Goal: Task Accomplishment & Management: Manage account settings

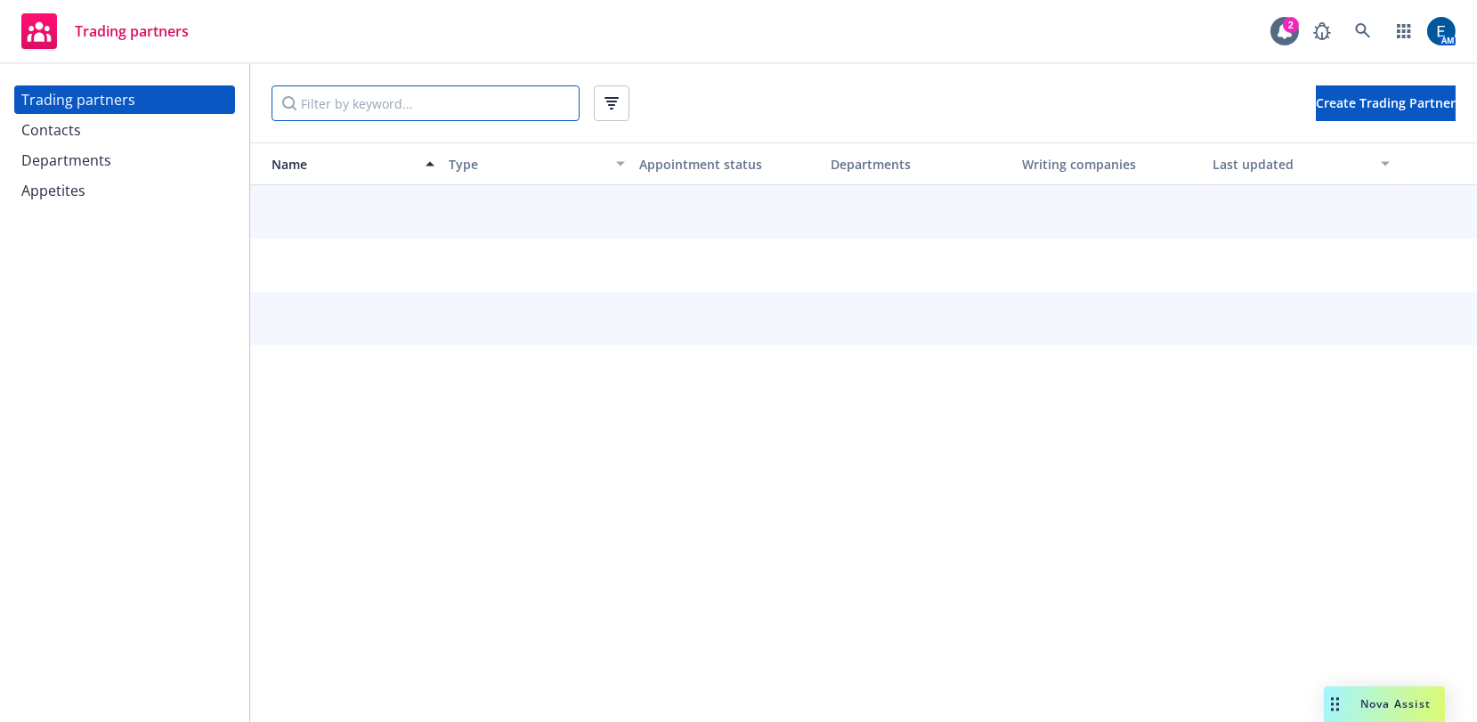
click at [373, 93] on input "Filter by keyword..." at bounding box center [426, 103] width 308 height 36
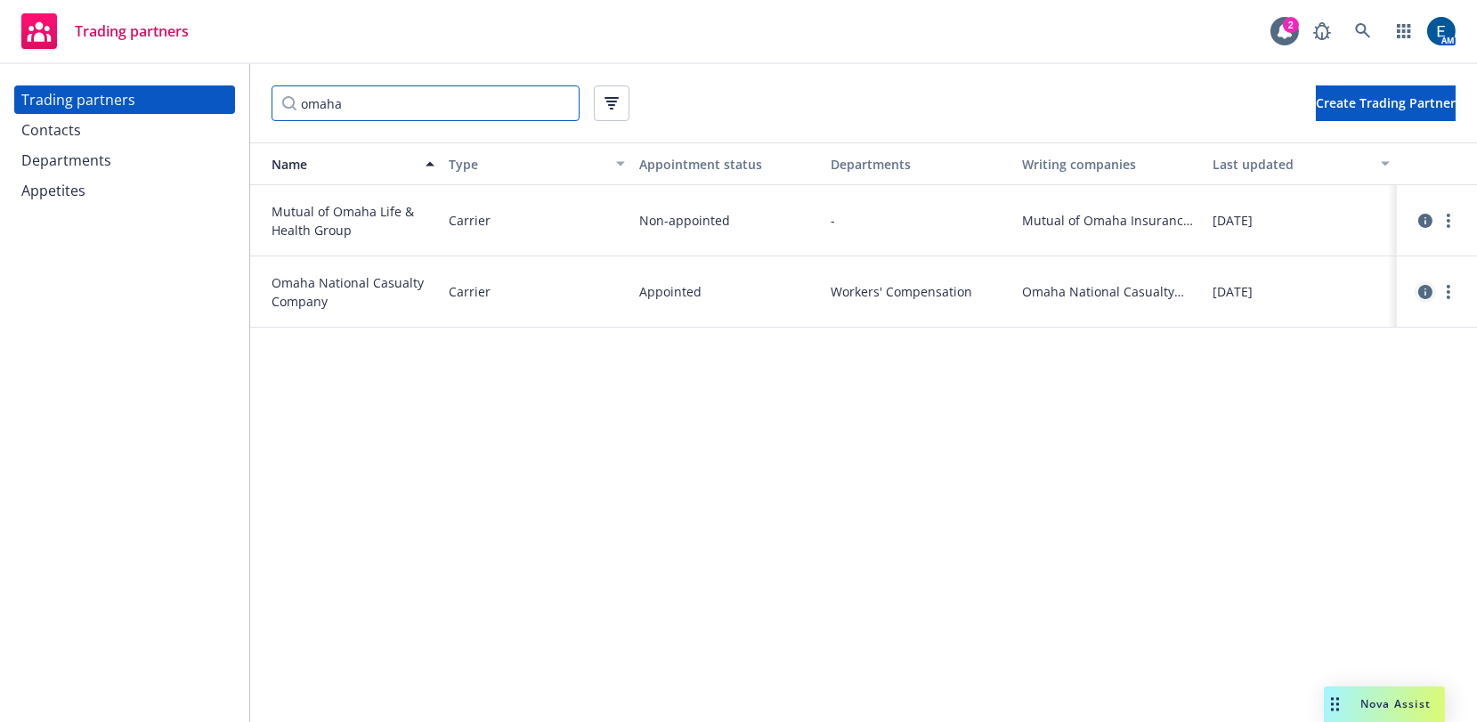
type input "omaha"
click at [1418, 285] on icon "circleInformation" at bounding box center [1425, 292] width 14 height 14
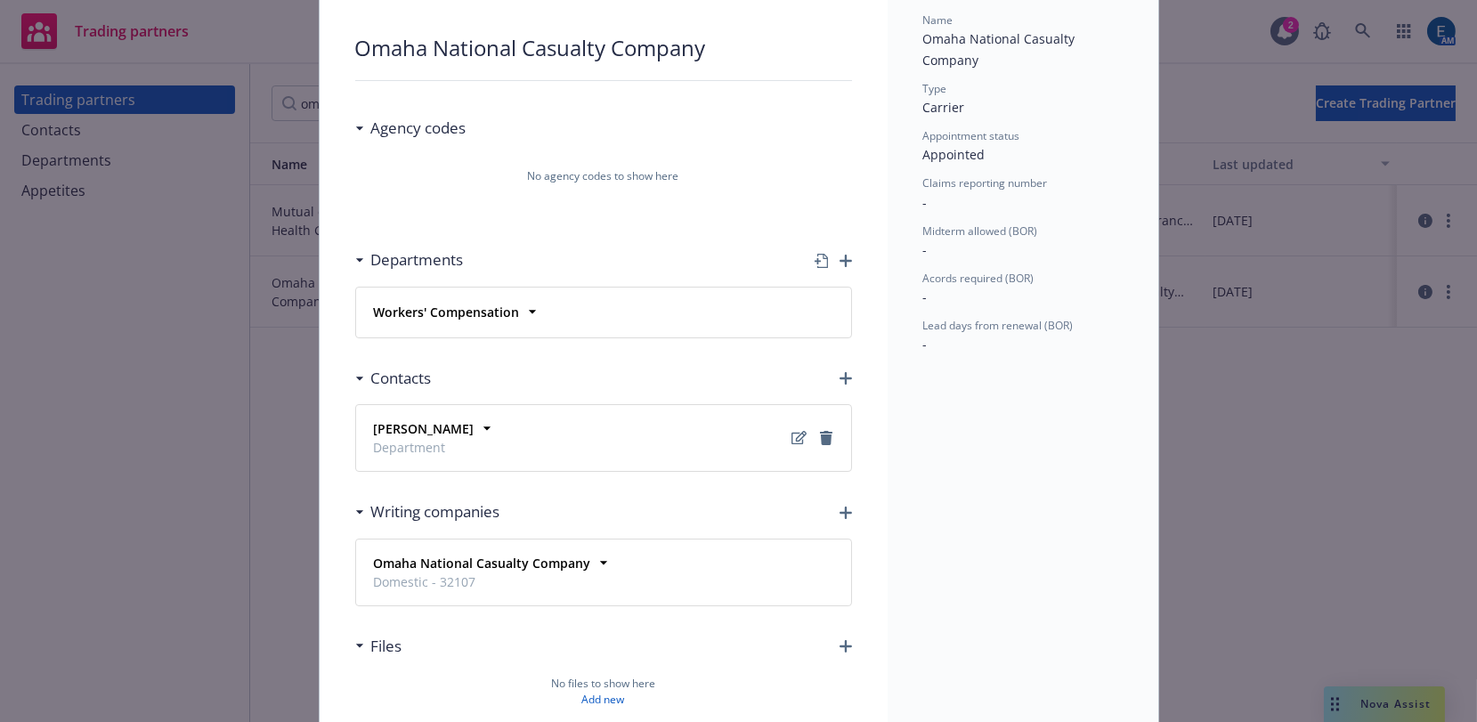
scroll to position [144, 0]
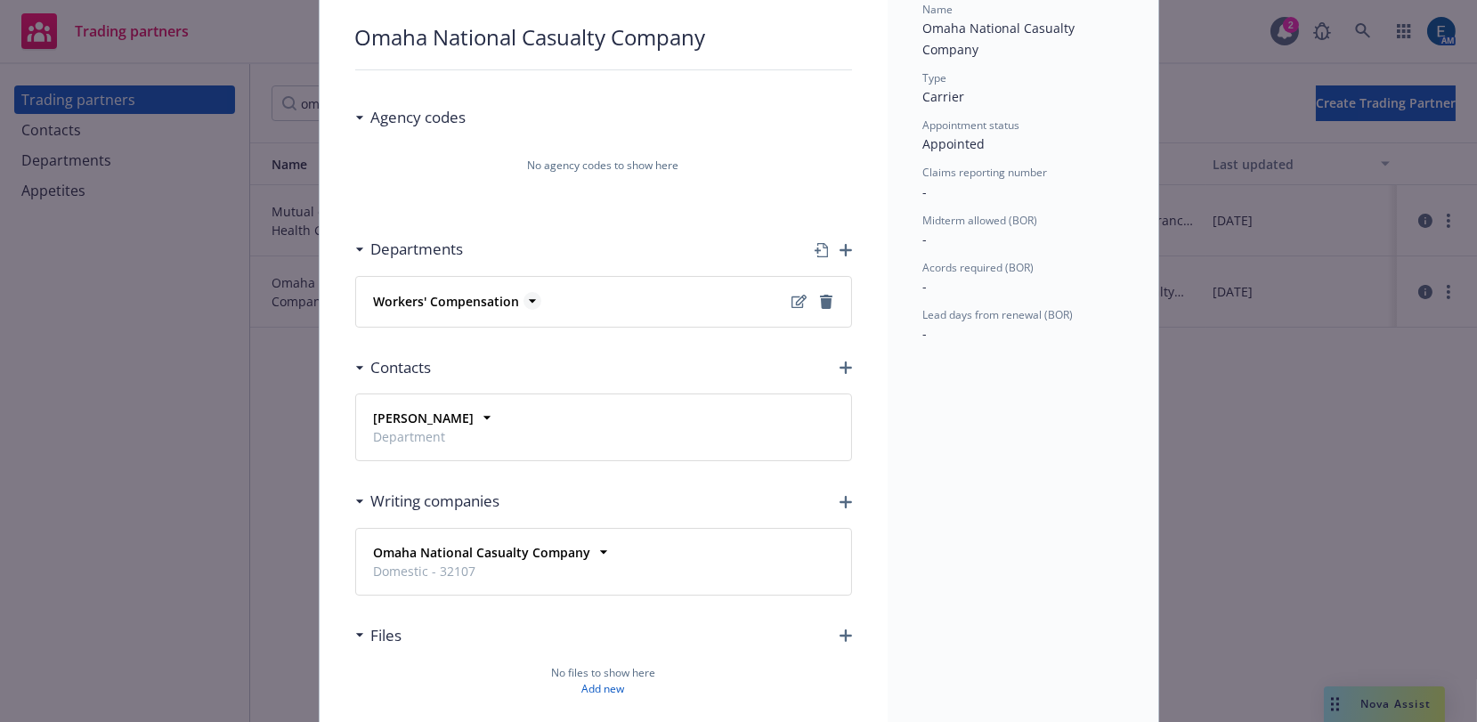
click at [524, 292] on icon at bounding box center [533, 301] width 18 height 18
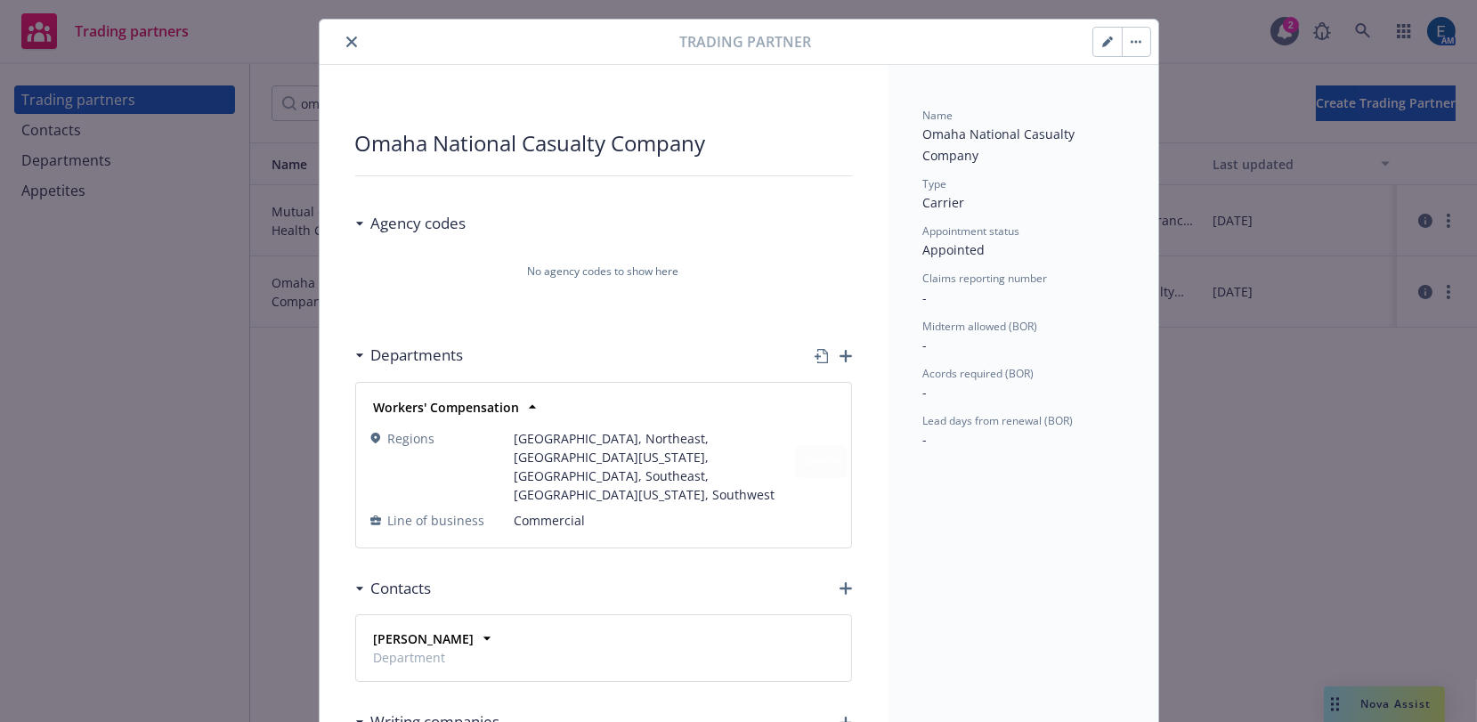
scroll to position [0, 0]
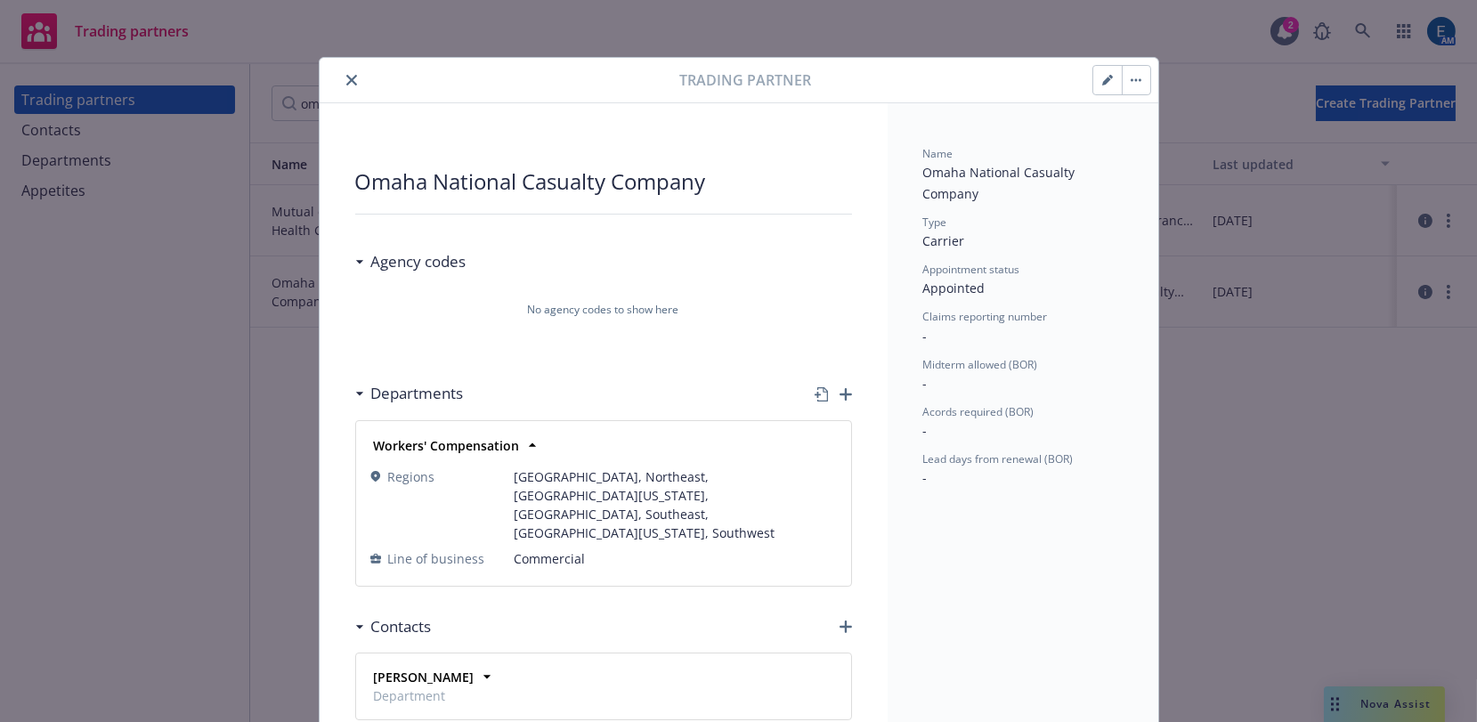
click at [1109, 75] on icon "button" at bounding box center [1107, 80] width 11 height 11
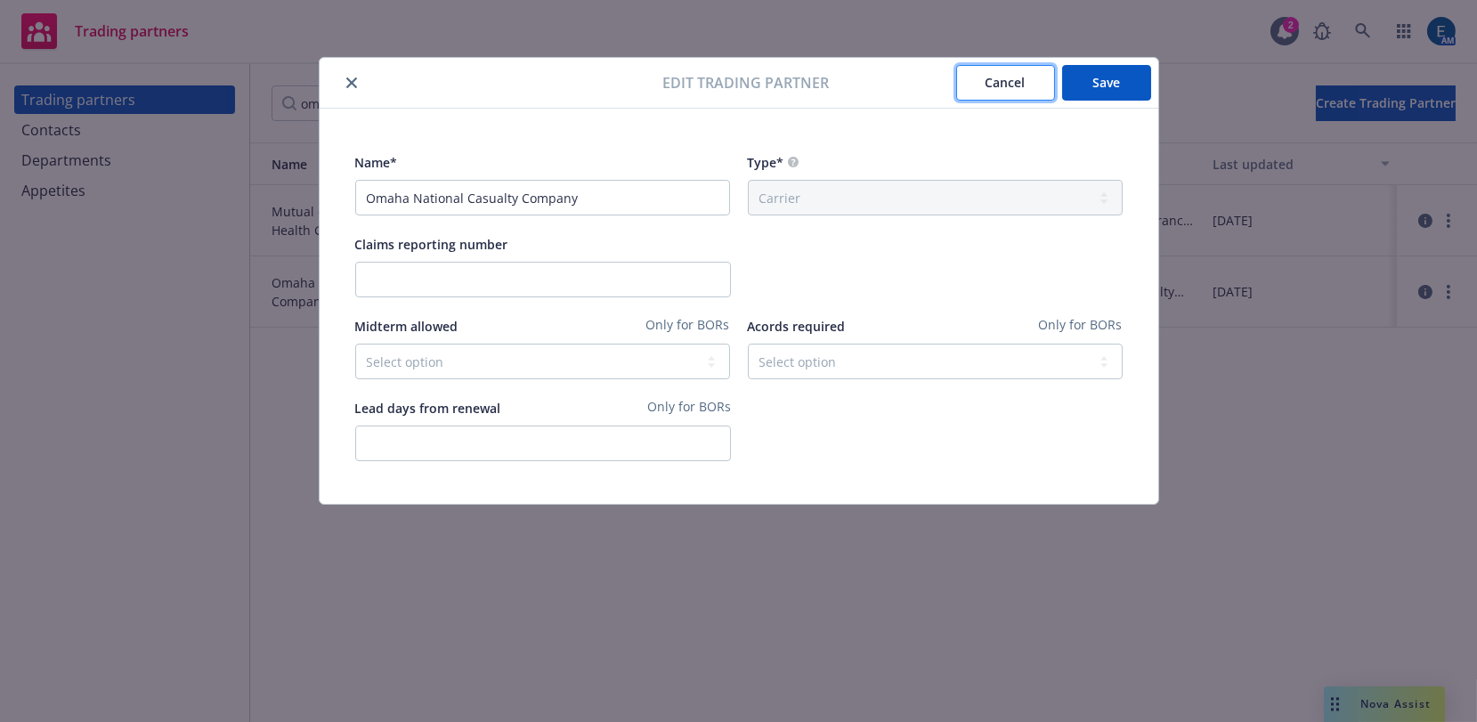
click at [982, 78] on button "Cancel" at bounding box center [1005, 83] width 99 height 36
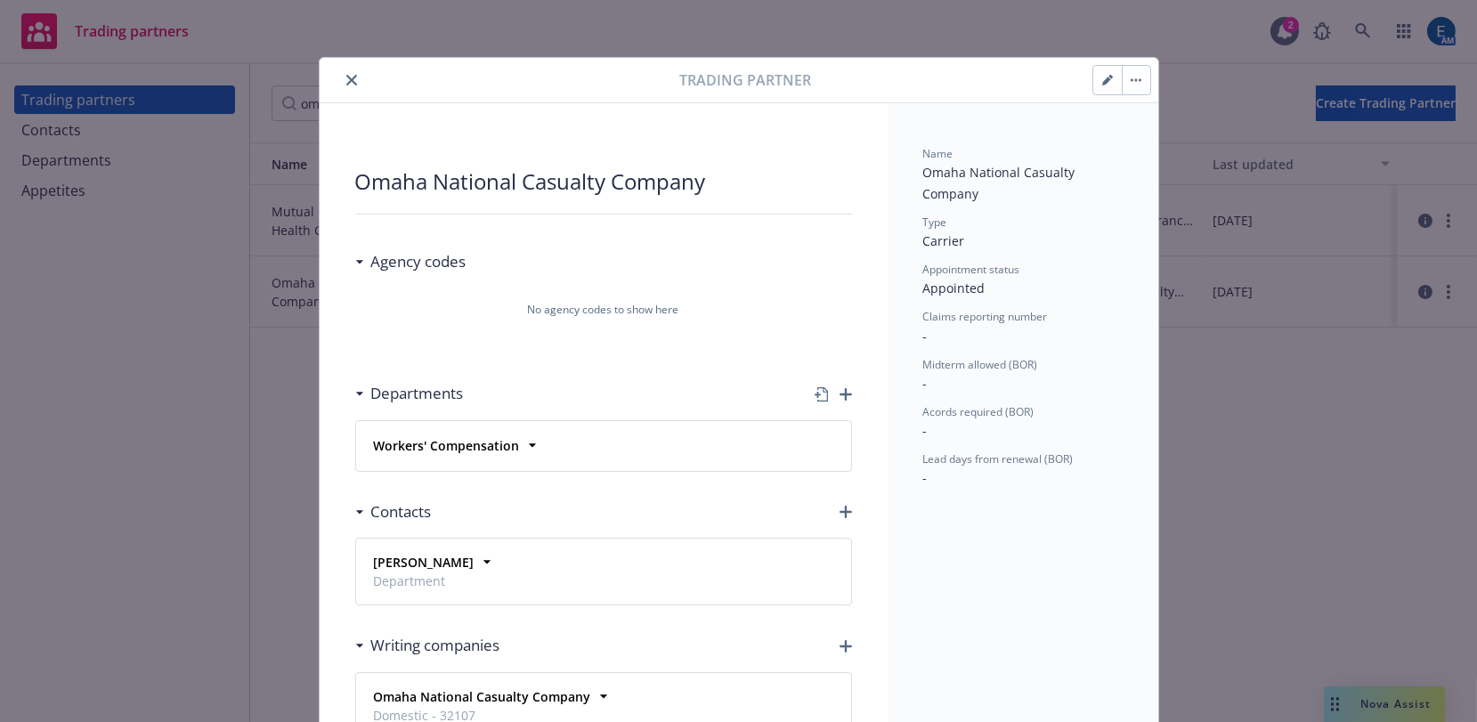
click at [346, 75] on icon "close" at bounding box center [351, 80] width 11 height 11
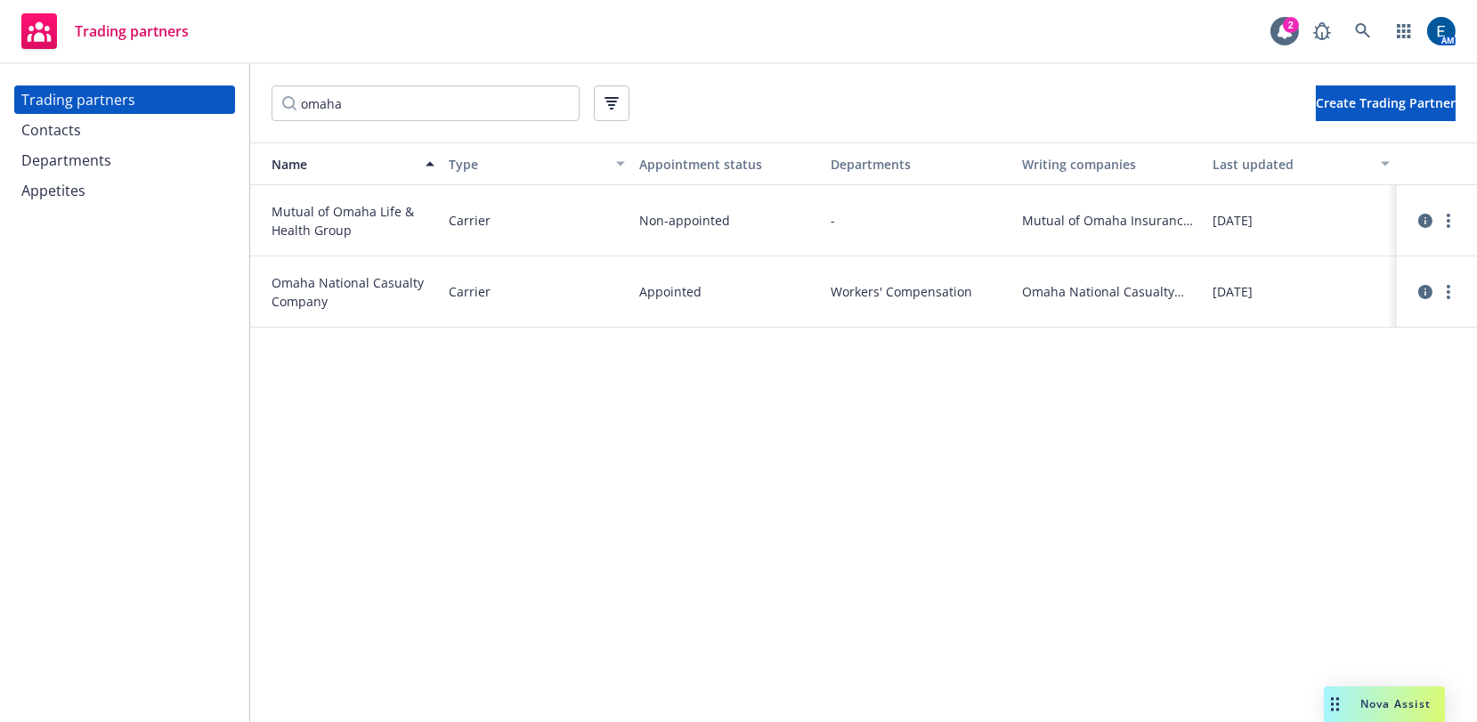
click at [49, 146] on div "Departments" at bounding box center [66, 160] width 90 height 28
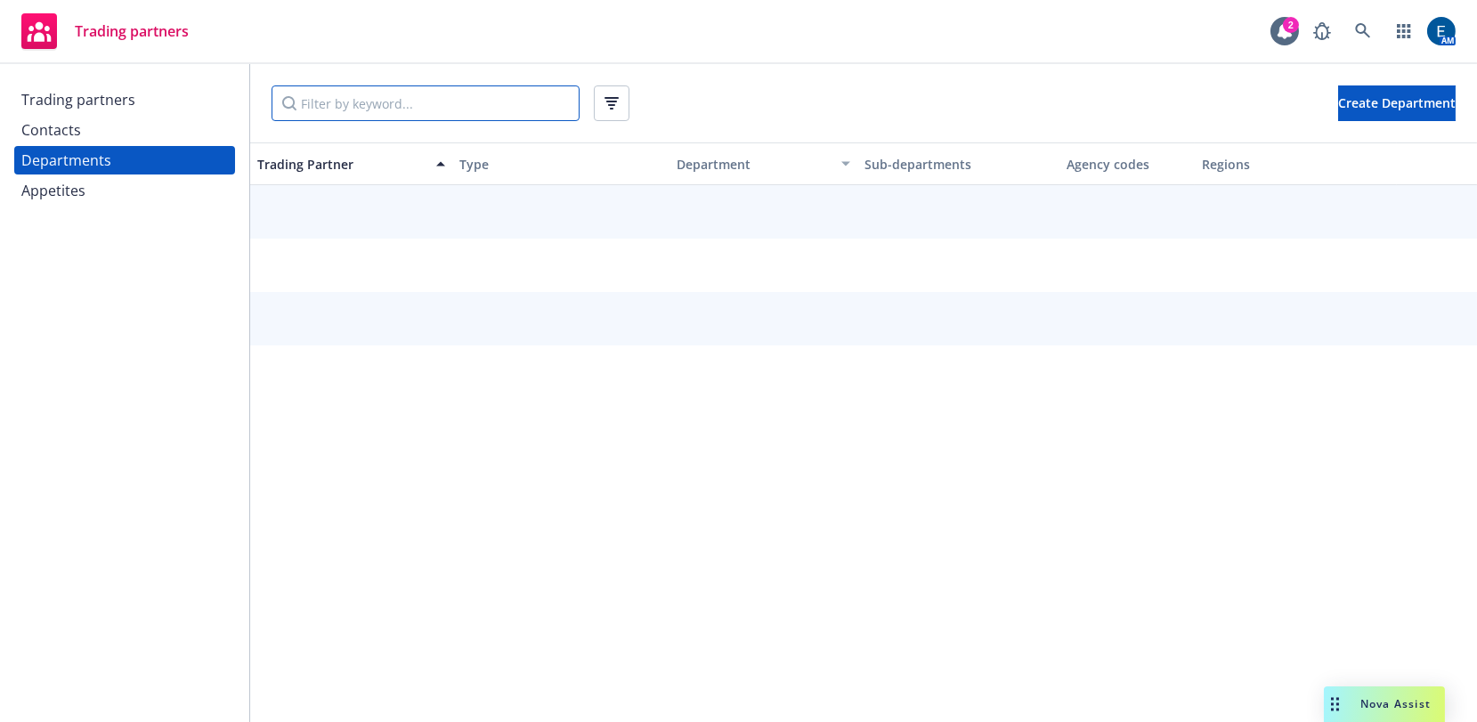
click at [318, 105] on input "Filter by keyword..." at bounding box center [426, 103] width 308 height 36
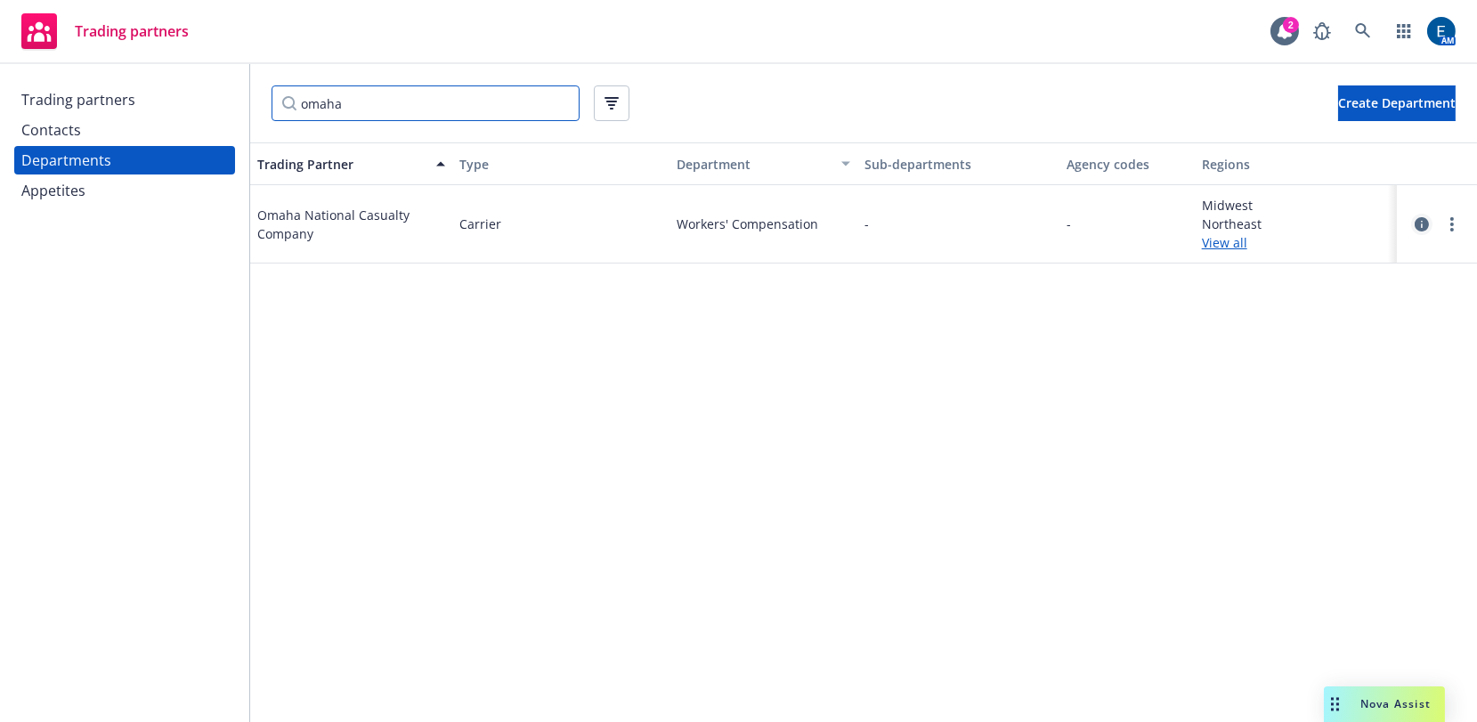
type input "omaha"
click at [1418, 217] on icon "circleInformation" at bounding box center [1422, 224] width 14 height 14
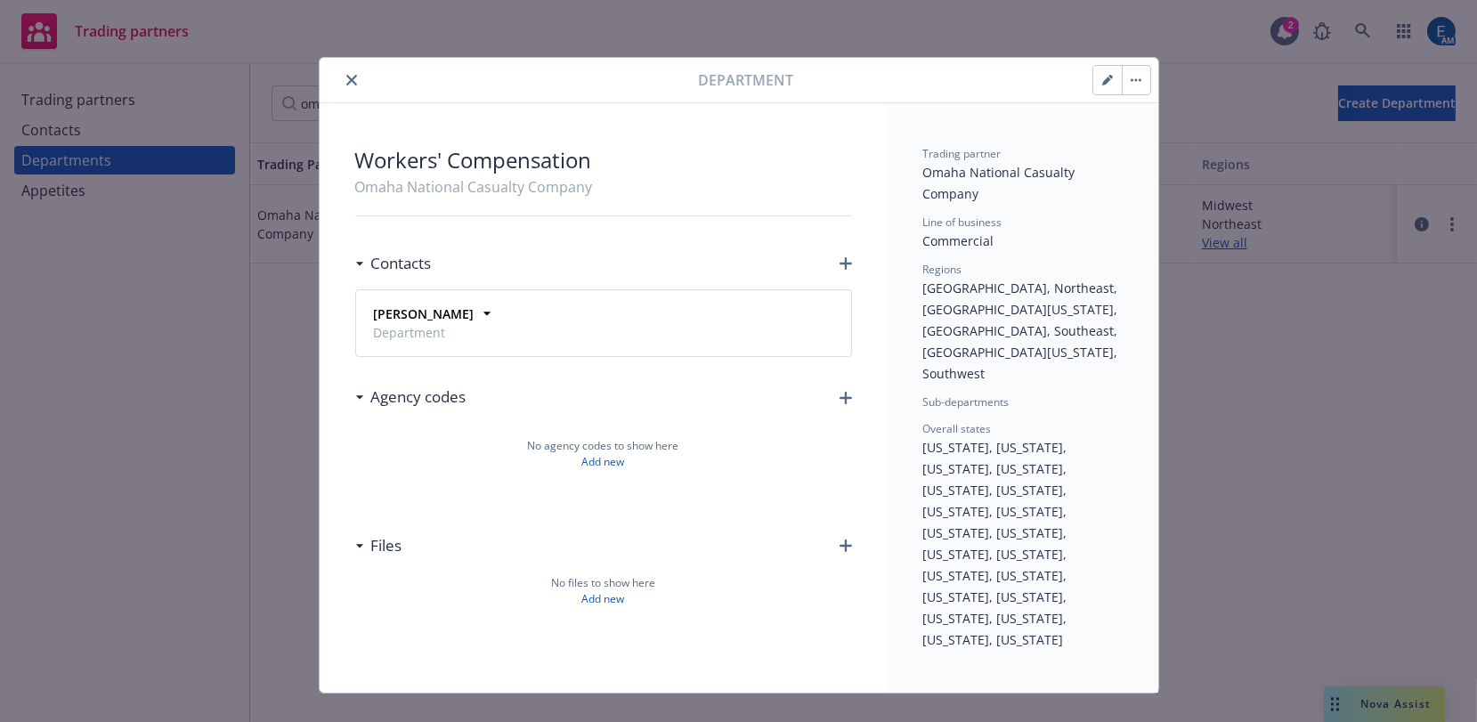
click at [1113, 75] on icon "button" at bounding box center [1107, 80] width 11 height 11
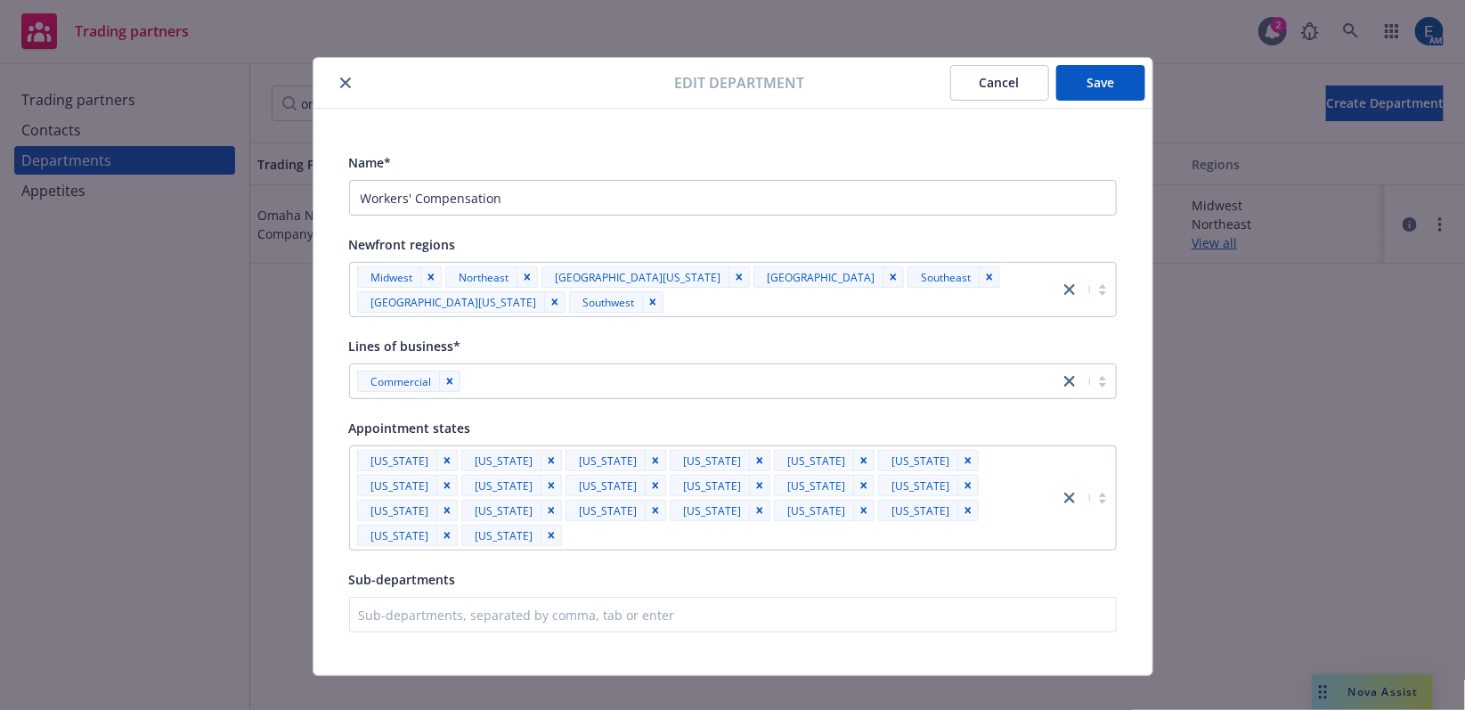
click at [1009, 524] on div at bounding box center [808, 534] width 483 height 21
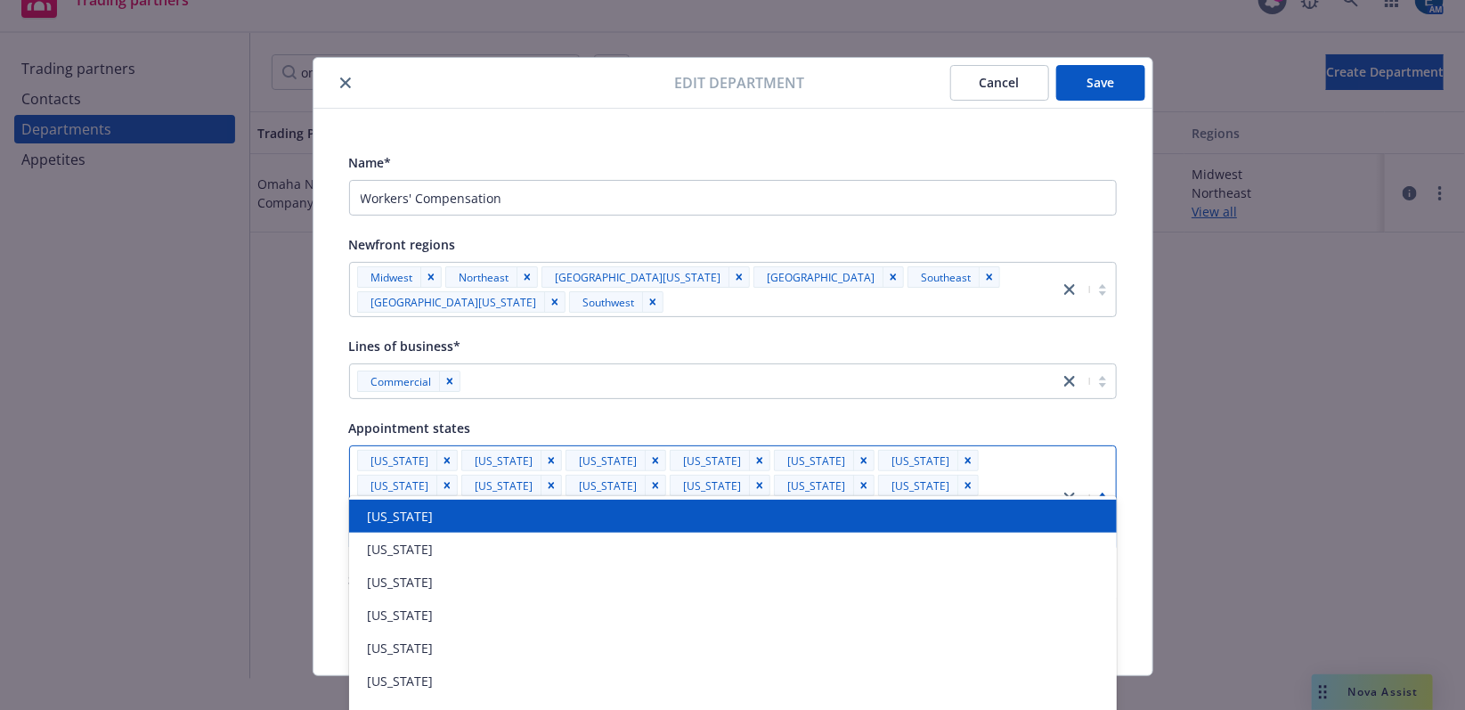
scroll to position [40, 0]
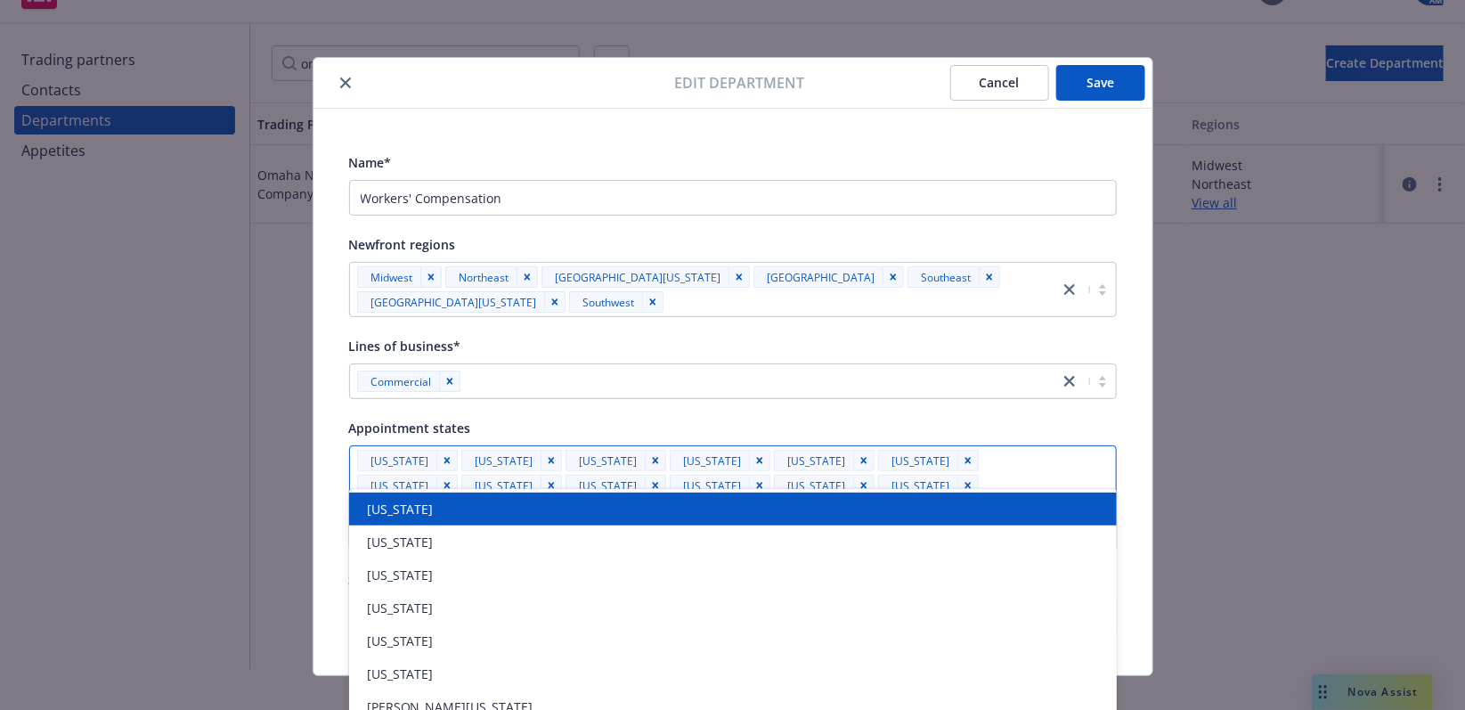
type input "mt"
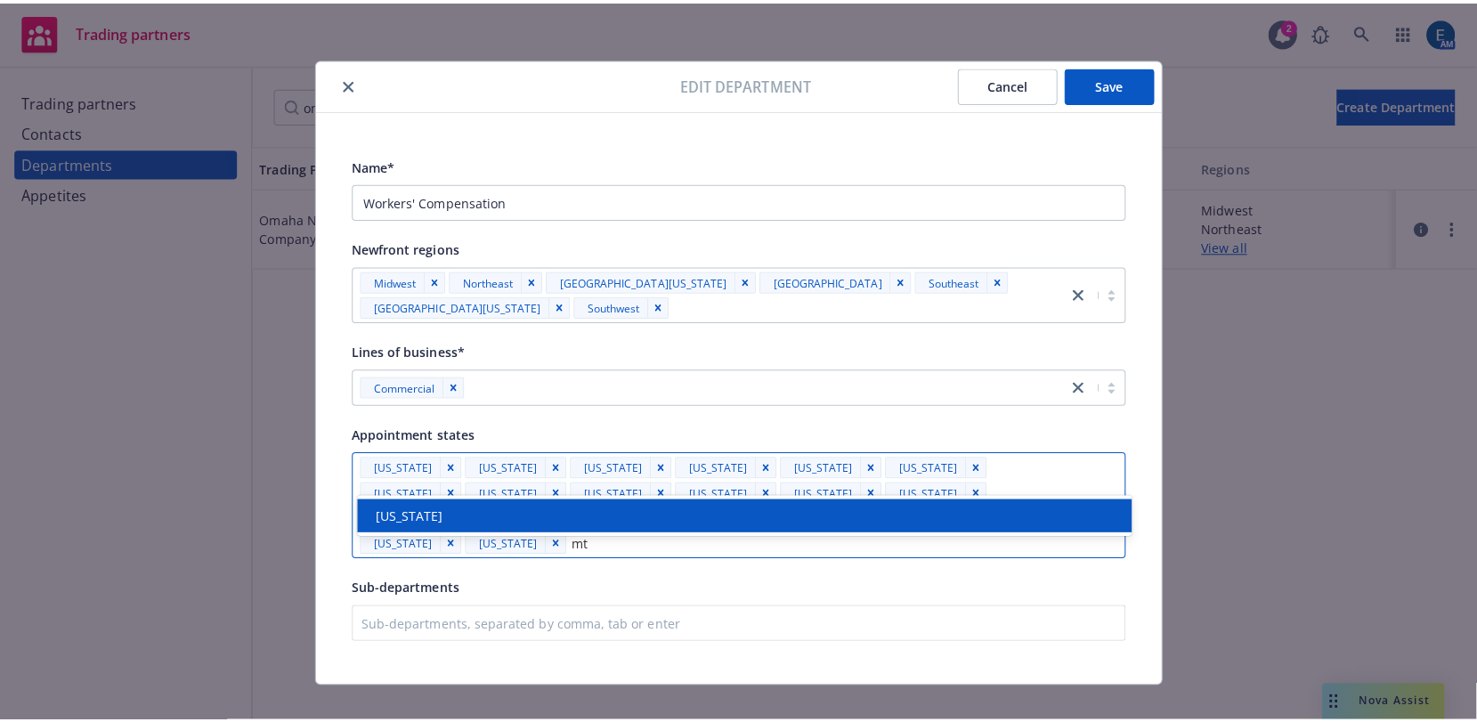
scroll to position [0, 0]
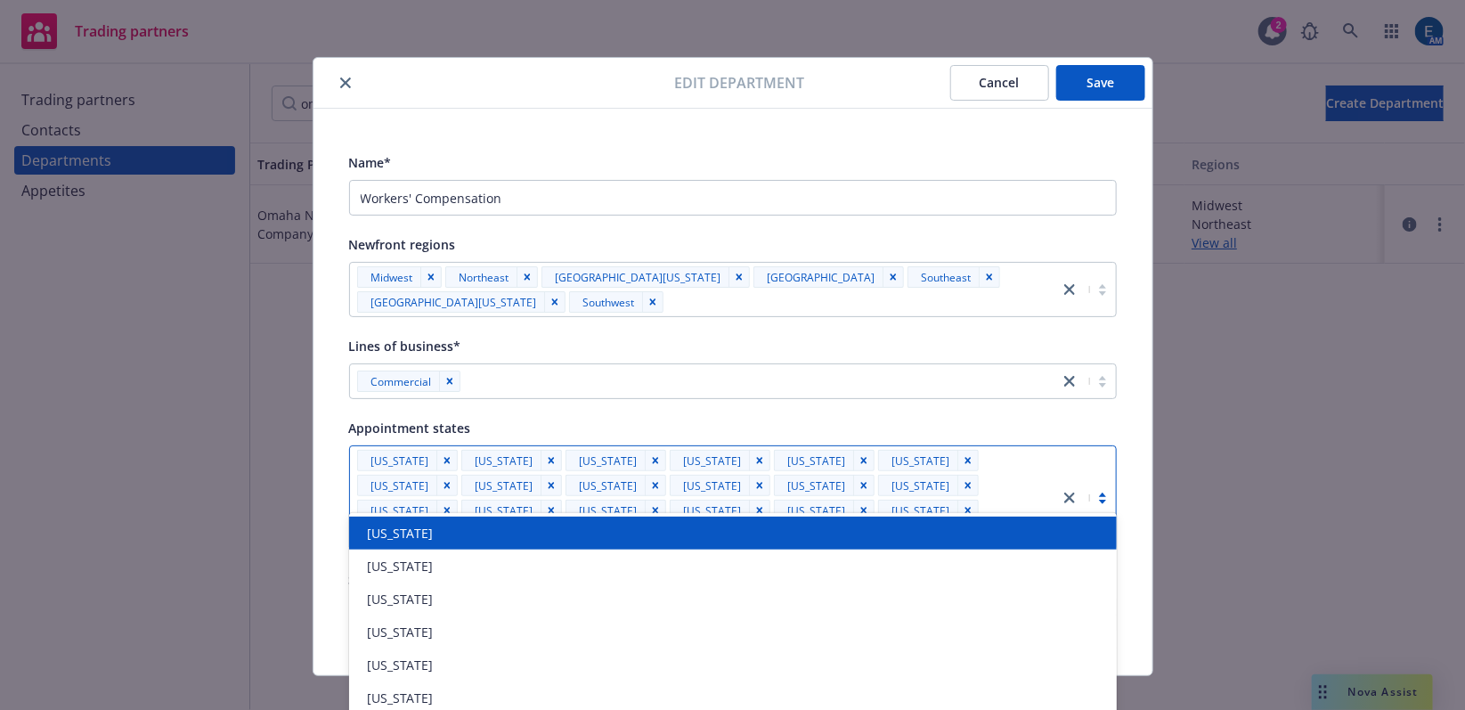
type input "ri"
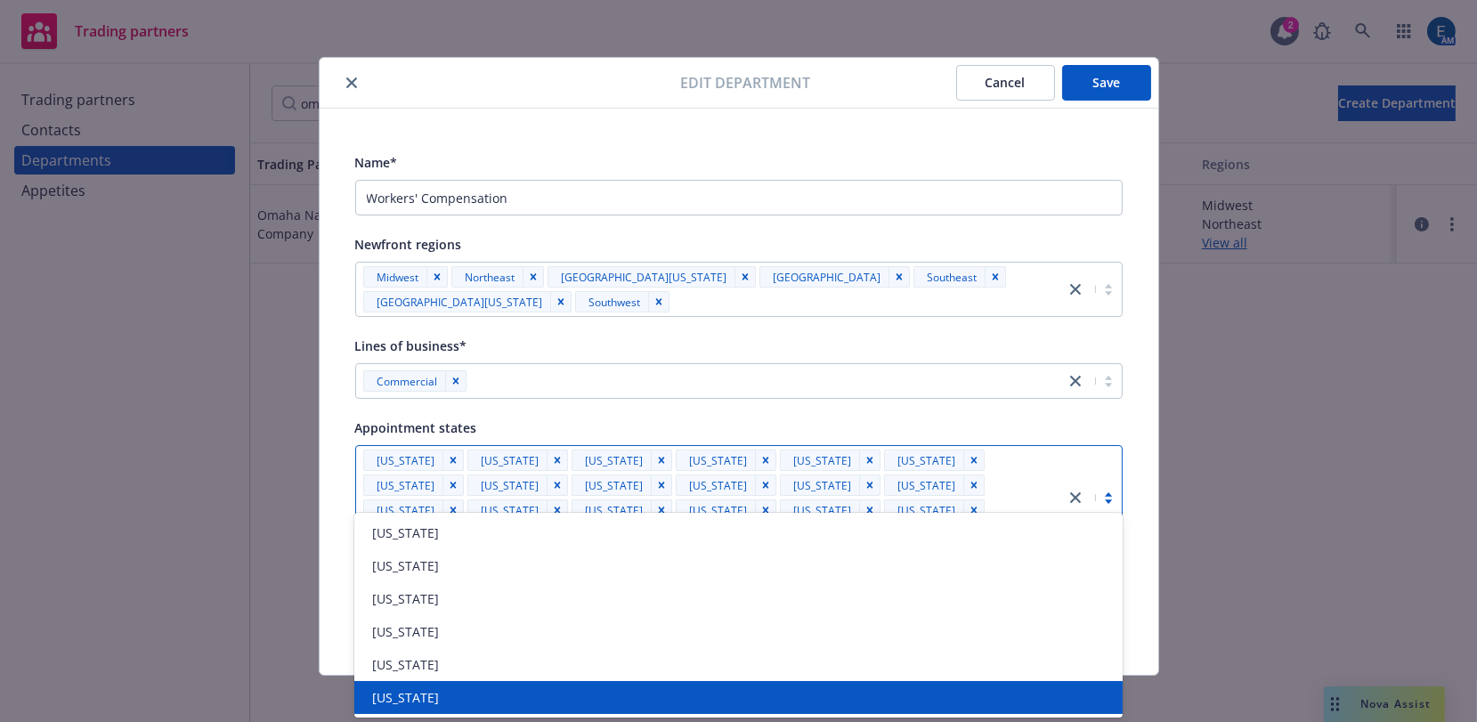
click at [554, 689] on div "[US_STATE]" at bounding box center [738, 697] width 746 height 19
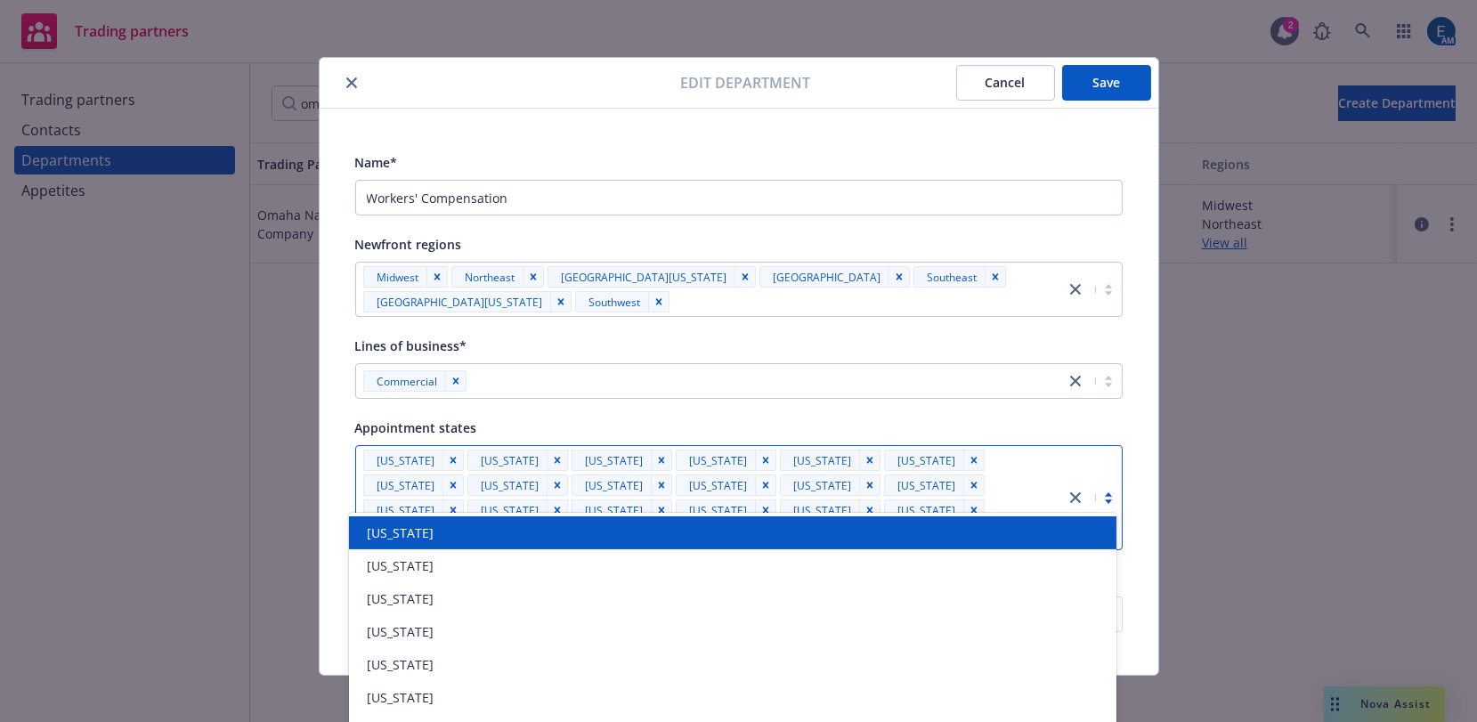
type input "sou"
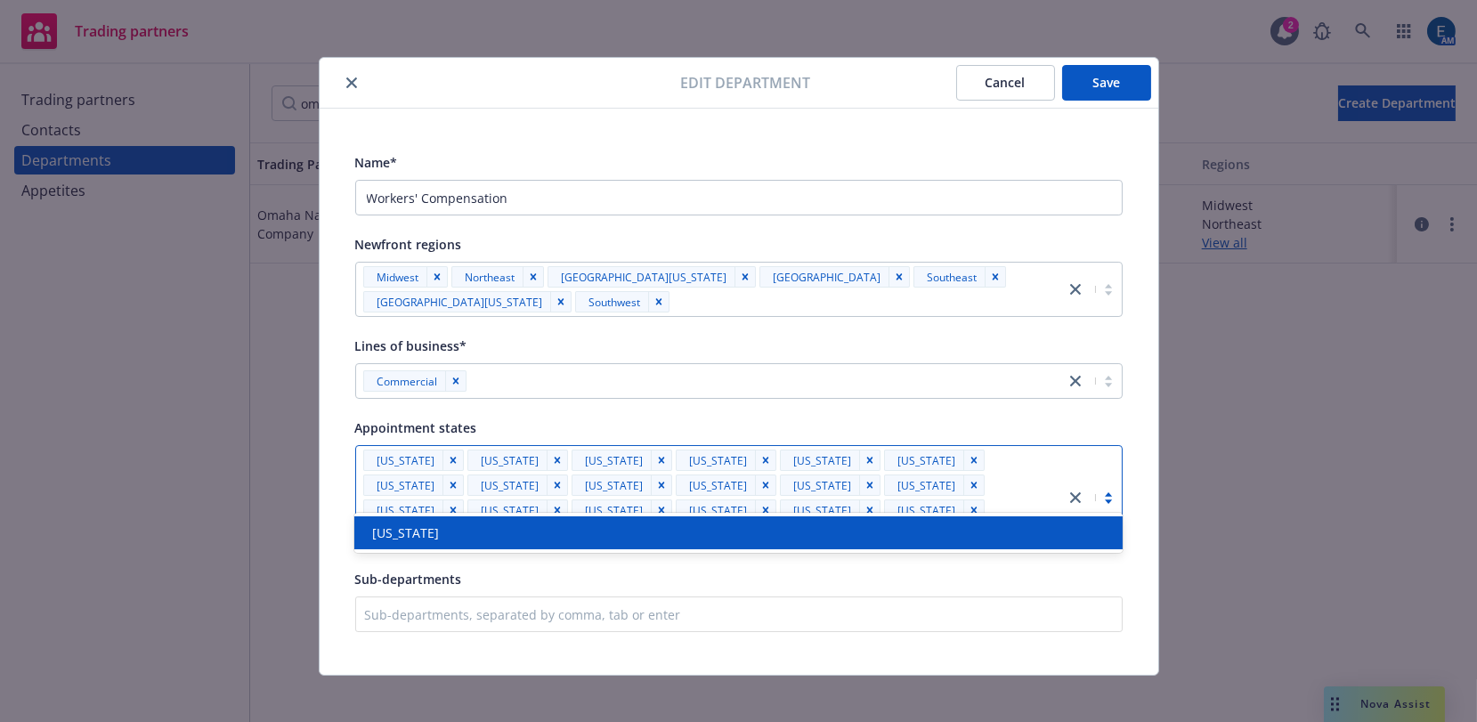
click at [614, 533] on div "[US_STATE]" at bounding box center [738, 533] width 746 height 19
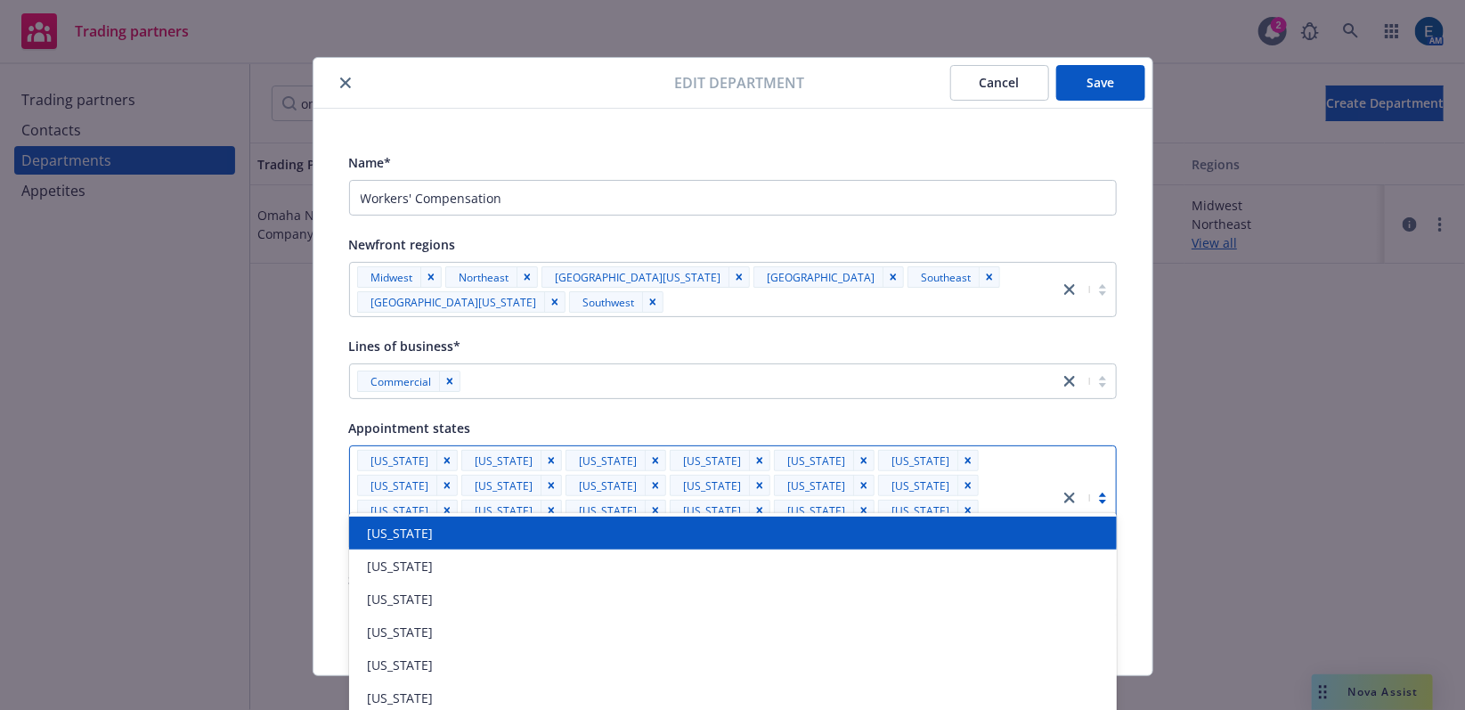
type input "ut"
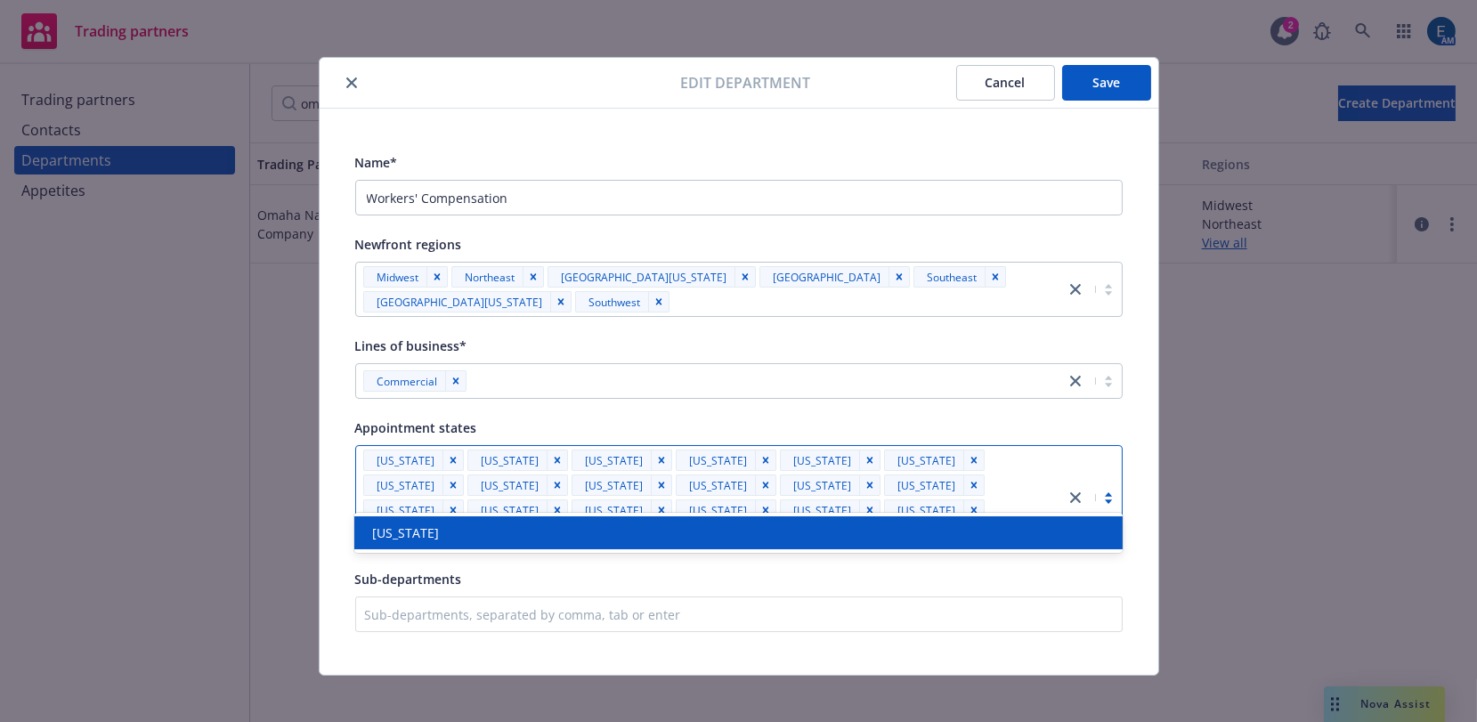
click at [614, 528] on div "[US_STATE]" at bounding box center [738, 533] width 746 height 19
type input "[PERSON_NAME]"
click at [614, 528] on div "[US_STATE]" at bounding box center [738, 533] width 746 height 19
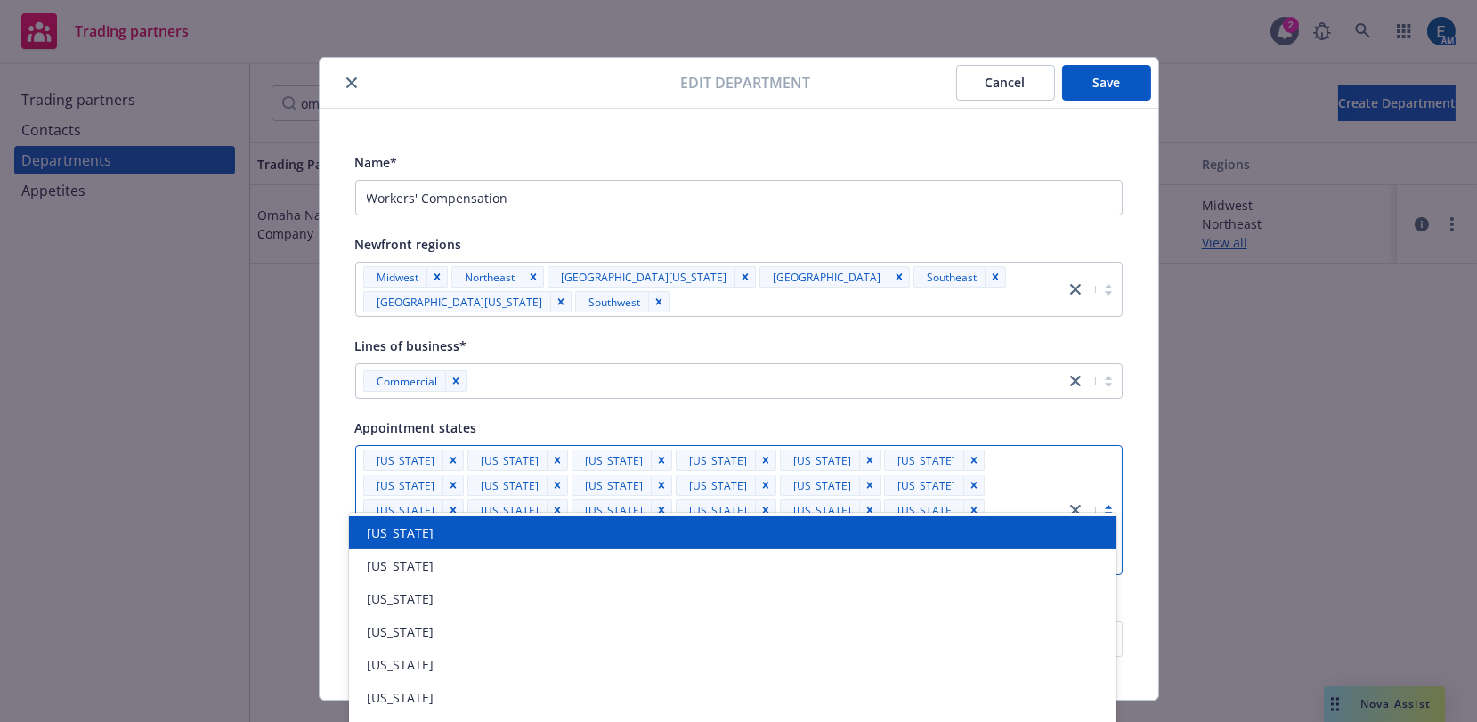
click at [946, 417] on div "Appointment states" at bounding box center [739, 427] width 768 height 21
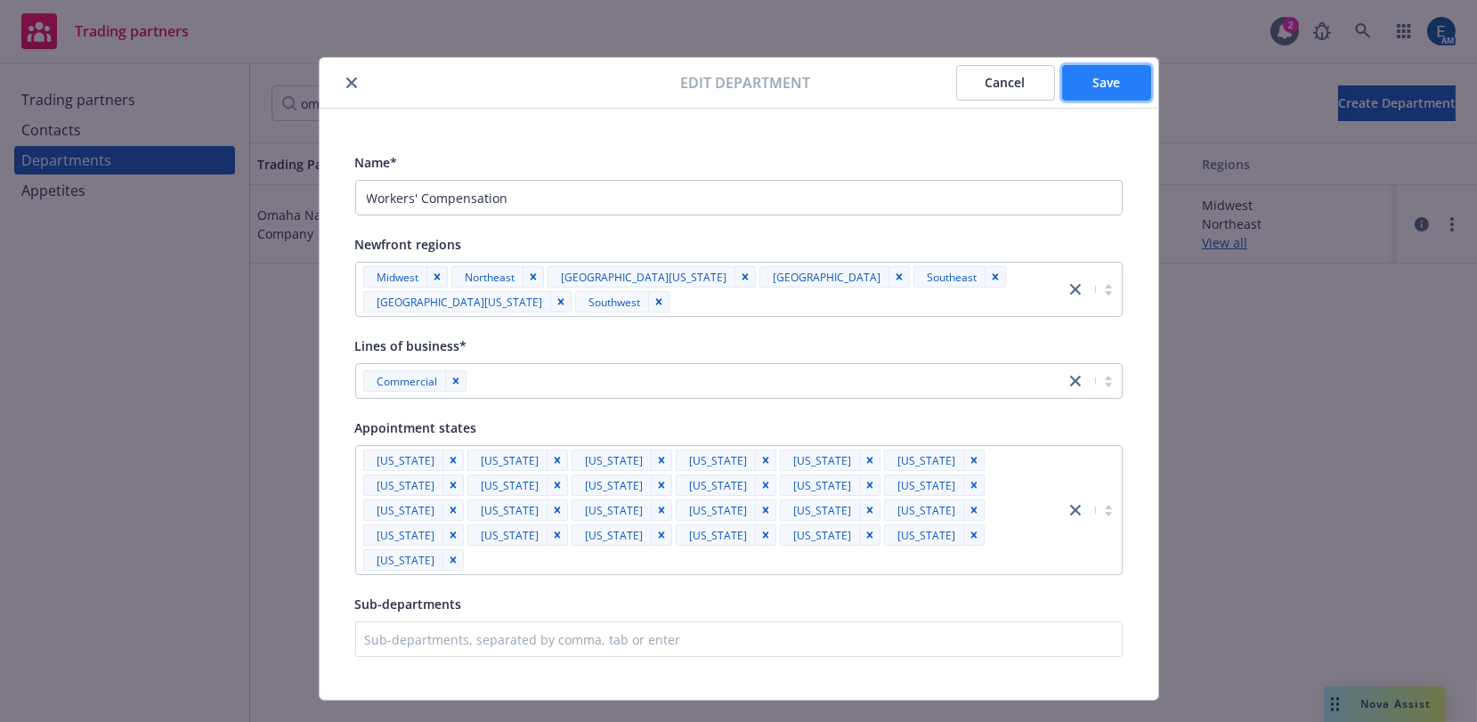
click at [1109, 85] on span "Save" at bounding box center [1107, 82] width 28 height 17
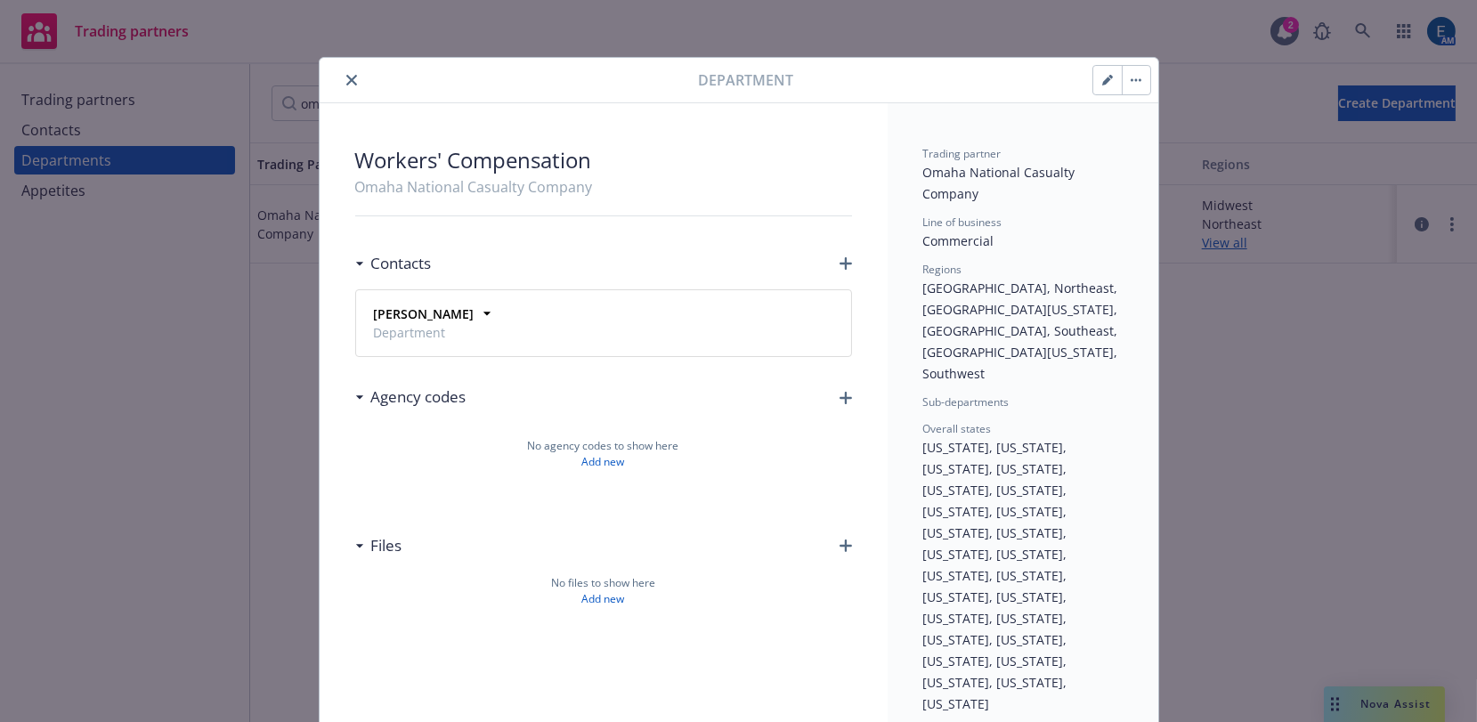
drag, startPoint x: 338, startPoint y: 77, endPoint x: 321, endPoint y: 6, distance: 72.6
click at [346, 75] on icon "close" at bounding box center [351, 80] width 11 height 11
